Goal: Task Accomplishment & Management: Use online tool/utility

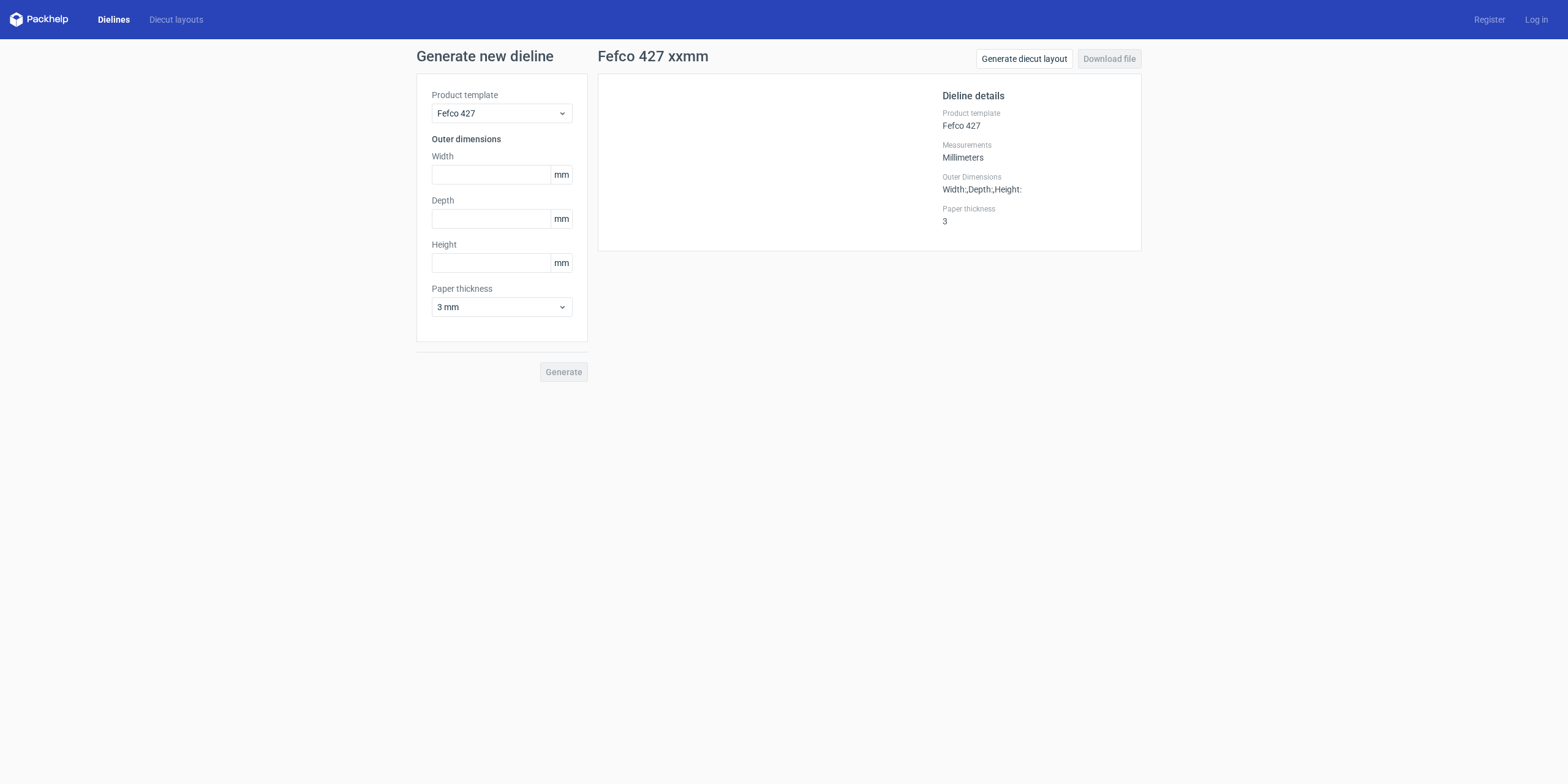
click at [126, 21] on link "Dielines" at bounding box center [113, 20] width 51 height 12
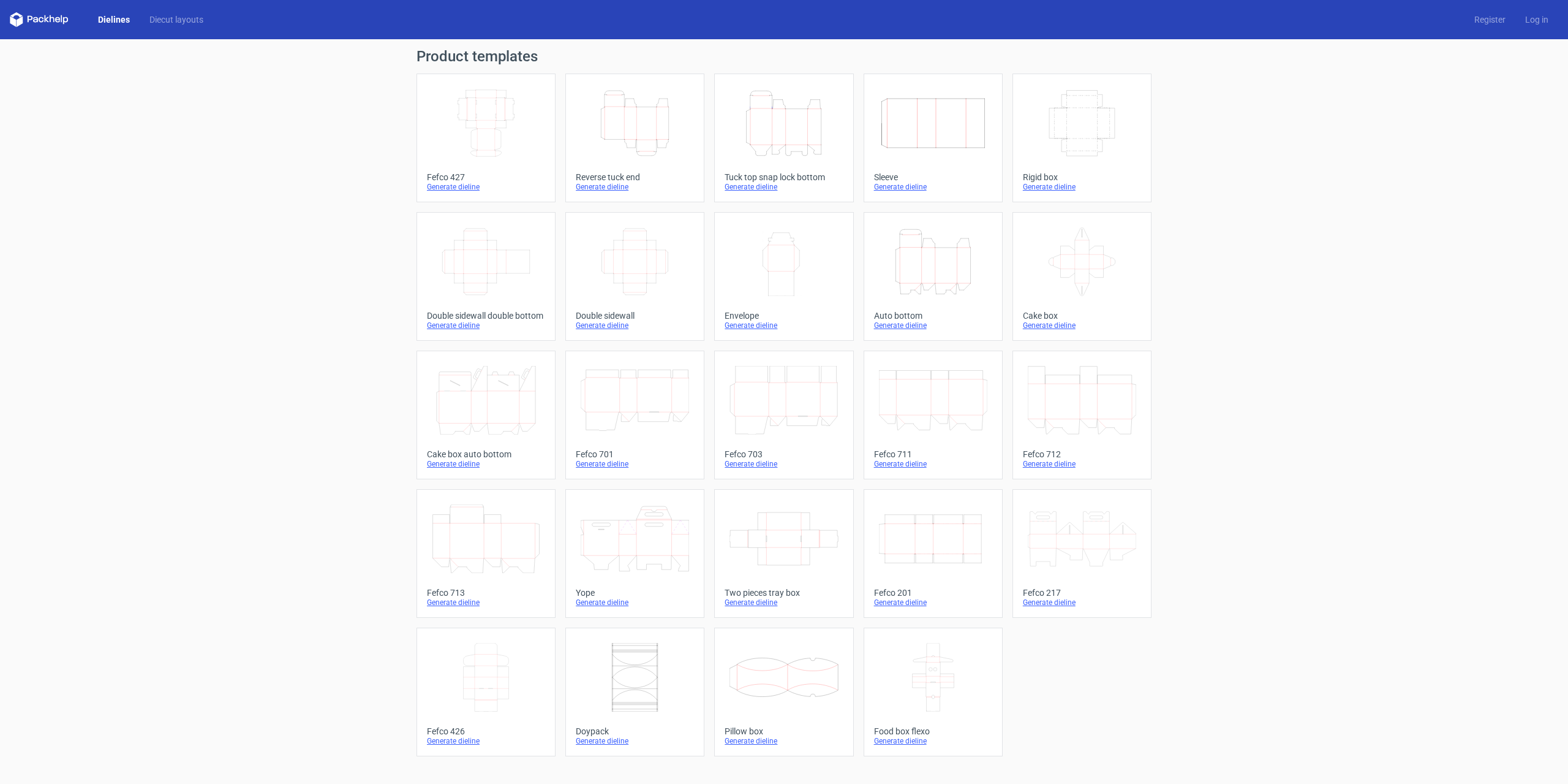
click at [645, 124] on icon "Height Depth Width" at bounding box center [634, 123] width 108 height 68
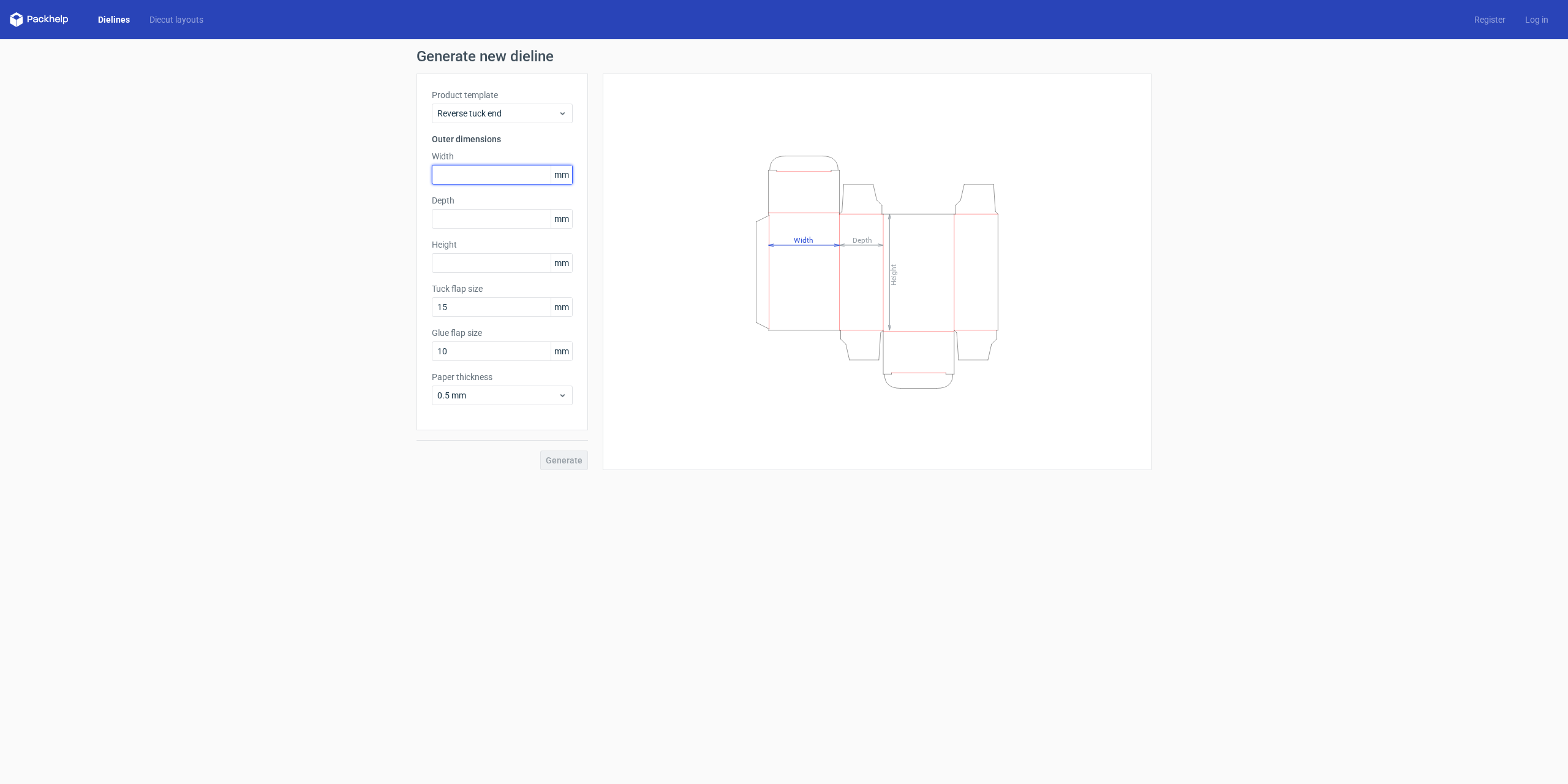
click at [491, 177] on input "text" at bounding box center [502, 174] width 141 height 20
type input "80"
type input "25"
type input "114"
drag, startPoint x: 476, startPoint y: 353, endPoint x: 438, endPoint y: 353, distance: 38.0
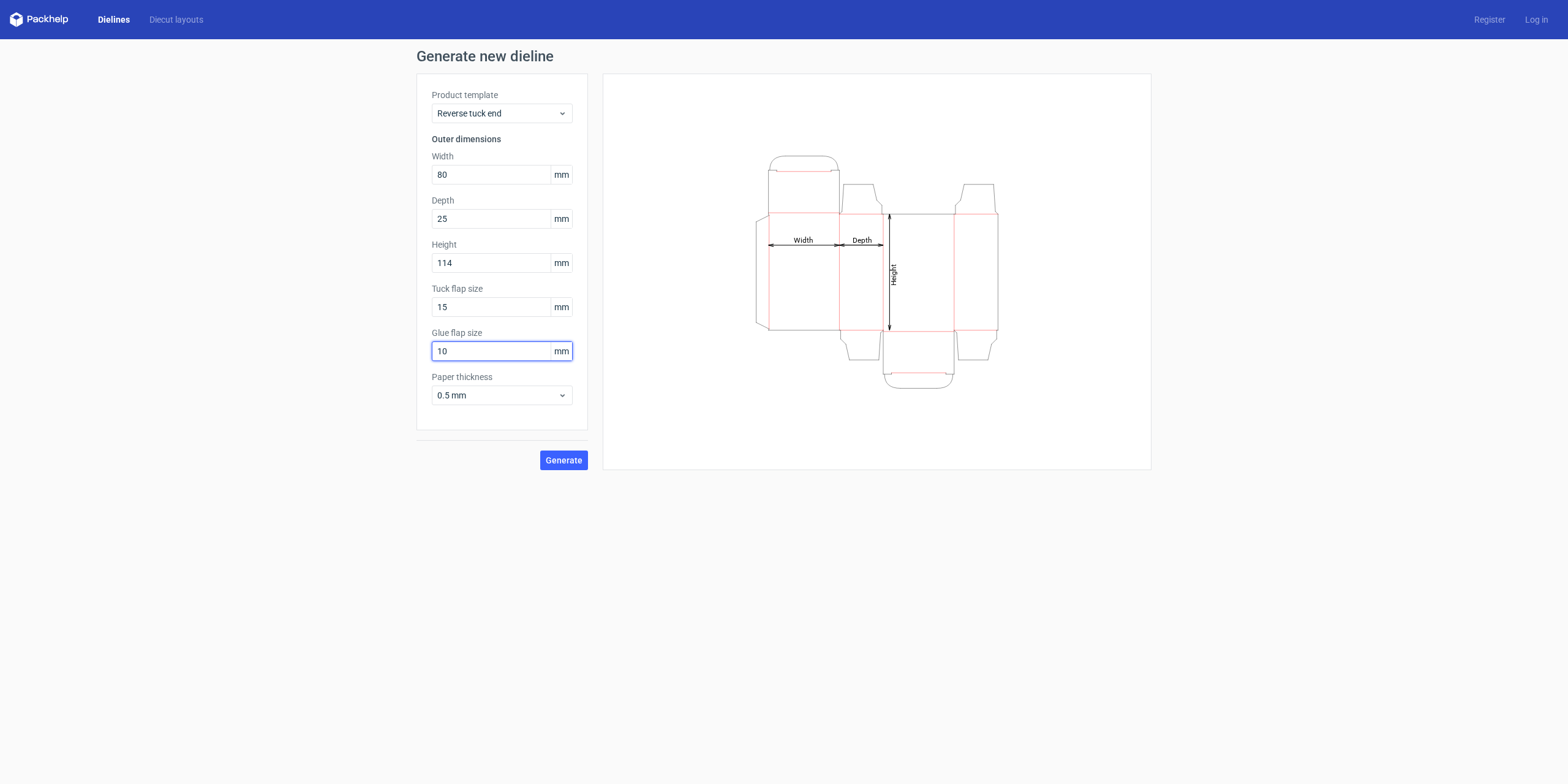
click at [438, 353] on input "10" at bounding box center [502, 351] width 141 height 20
type input "12"
click at [504, 421] on div "Product template Reverse tuck end Outer dimensions Width 80 mm Depth 25 mm Heig…" at bounding box center [502, 252] width 171 height 357
click at [569, 456] on span "Generate" at bounding box center [564, 460] width 36 height 9
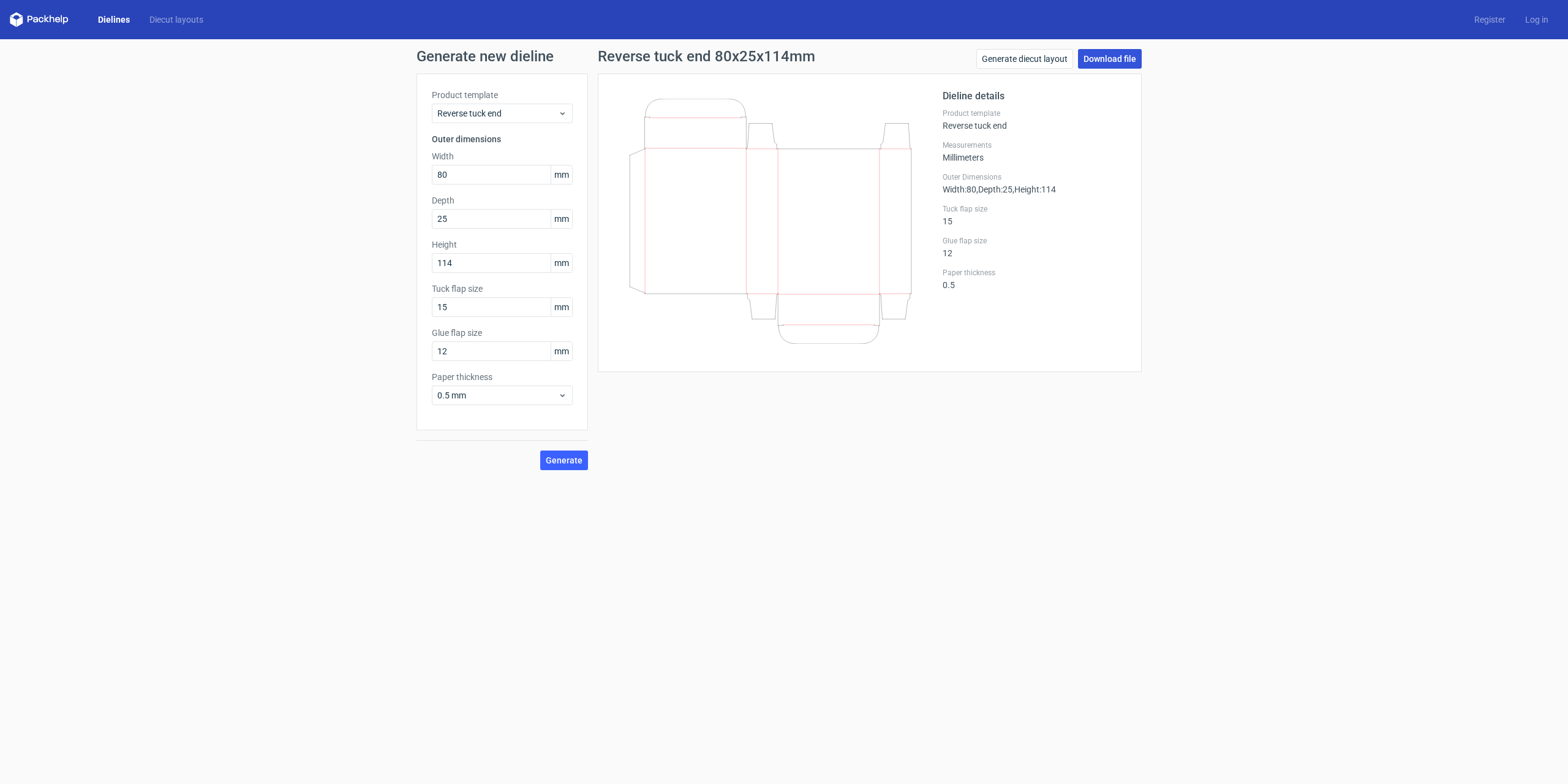
click at [1125, 59] on link "Download file" at bounding box center [1110, 59] width 64 height 20
drag, startPoint x: 448, startPoint y: 308, endPoint x: 421, endPoint y: 311, distance: 27.2
click at [421, 311] on div "Product template Reverse tuck end Outer dimensions Width 80 mm Depth 25 mm Heig…" at bounding box center [502, 252] width 171 height 357
type input "18"
click at [577, 461] on span "Generate" at bounding box center [564, 460] width 36 height 9
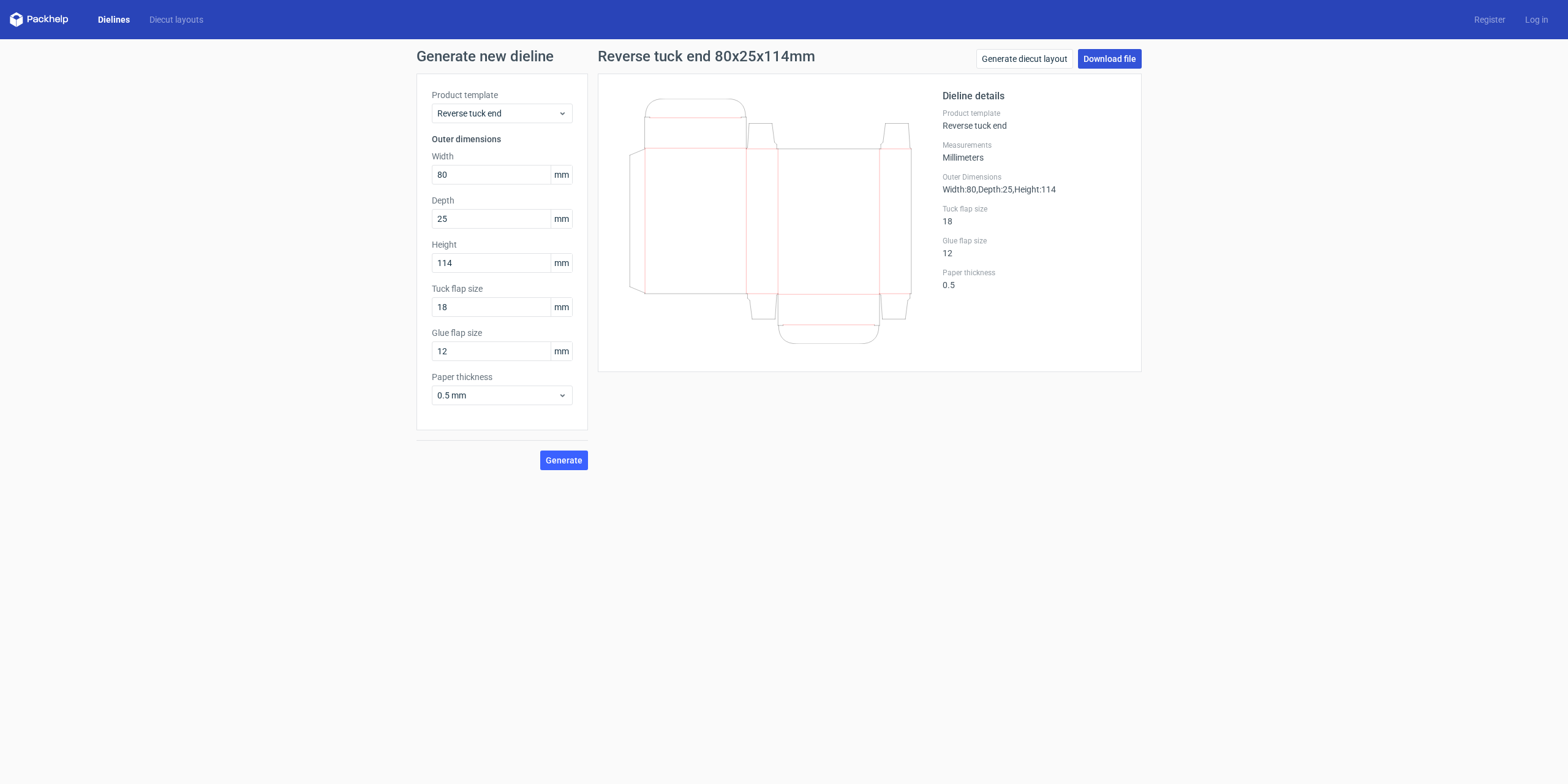
click at [1114, 62] on link "Download file" at bounding box center [1110, 59] width 64 height 20
click at [119, 20] on link "Dielines" at bounding box center [113, 20] width 51 height 12
